Goal: Navigation & Orientation: Find specific page/section

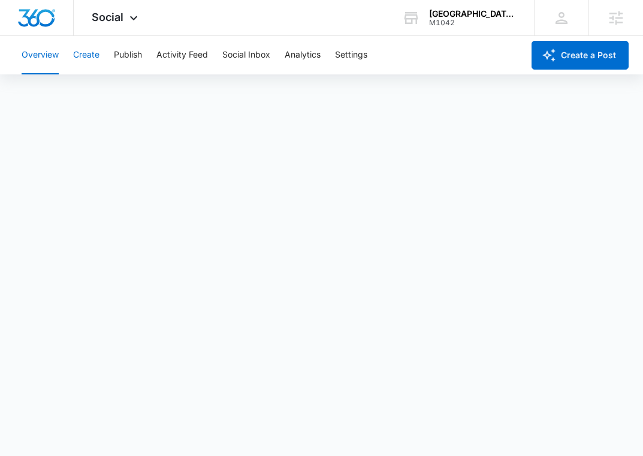
click at [83, 52] on button "Create" at bounding box center [86, 55] width 26 height 38
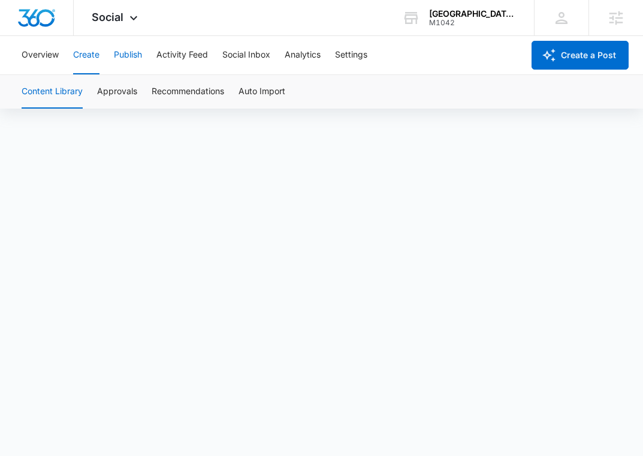
click at [124, 57] on button "Publish" at bounding box center [128, 55] width 28 height 38
click at [98, 96] on button "Schedules" at bounding box center [91, 92] width 41 height 34
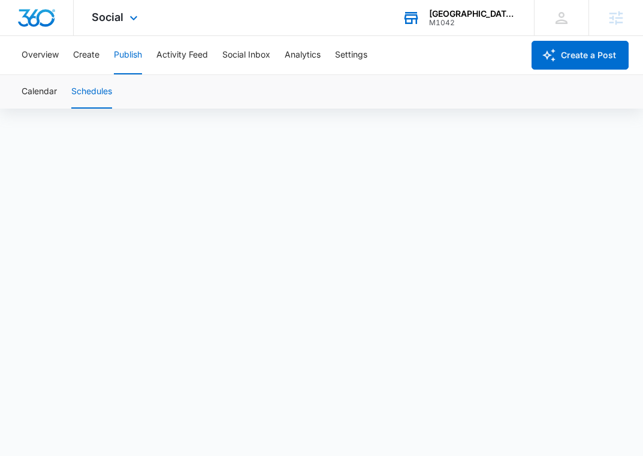
click at [468, 16] on div "[GEOGRAPHIC_DATA] OBGYN, LLC" at bounding box center [473, 14] width 88 height 10
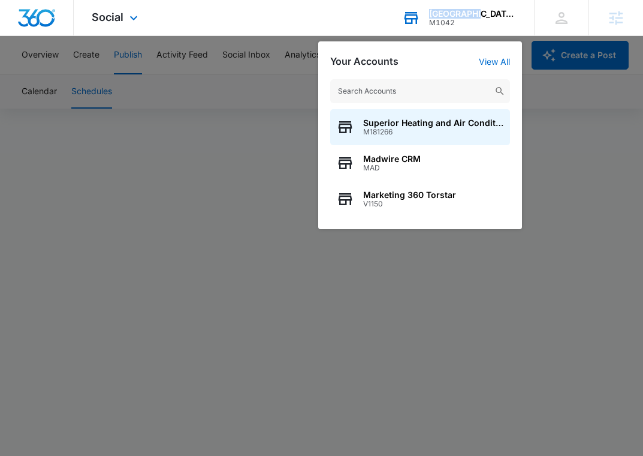
click at [468, 16] on div "[GEOGRAPHIC_DATA] OBGYN, LLC" at bounding box center [473, 14] width 88 height 10
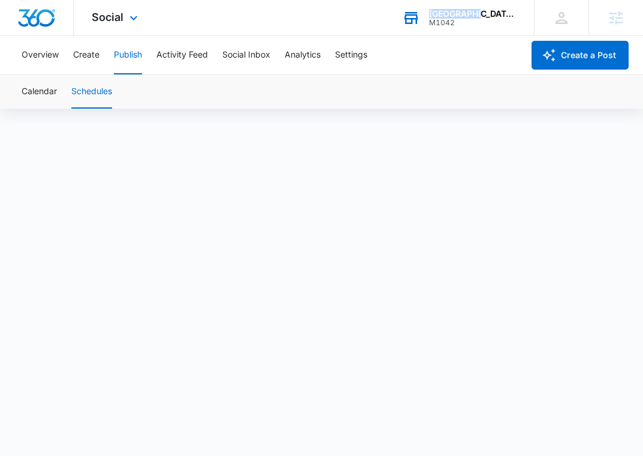
click at [468, 16] on div "[GEOGRAPHIC_DATA] OBGYN, LLC" at bounding box center [473, 14] width 88 height 10
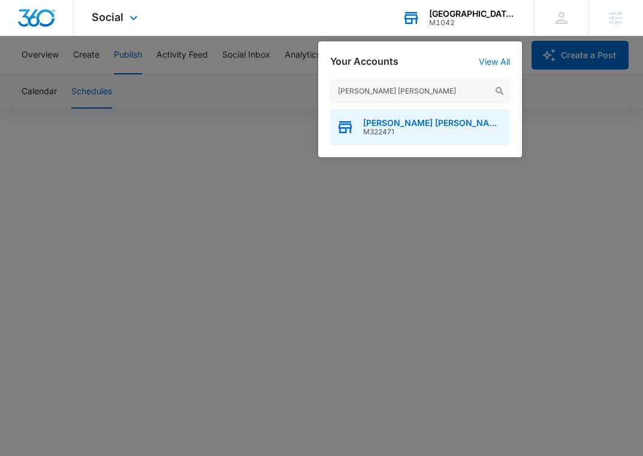
type input "[PERSON_NAME] [PERSON_NAME]"
click at [399, 122] on span "[PERSON_NAME] [PERSON_NAME] Campfire Cooking" at bounding box center [433, 123] width 141 height 10
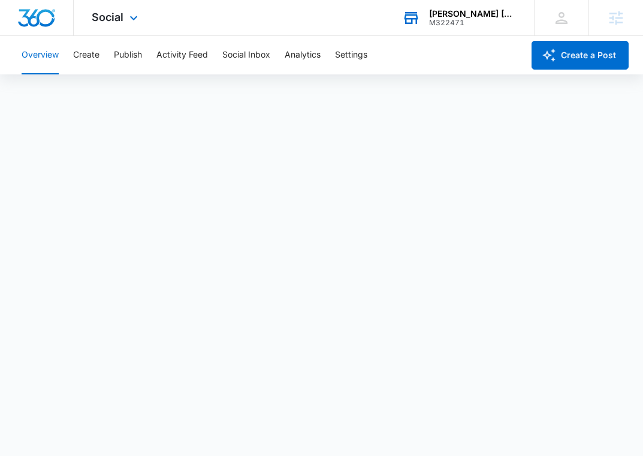
click at [130, 5] on div "Social Apps Reputation Forms CRM Email Social Content Ads Intelligence Files Br…" at bounding box center [116, 17] width 85 height 35
